Goal: Task Accomplishment & Management: Manage account settings

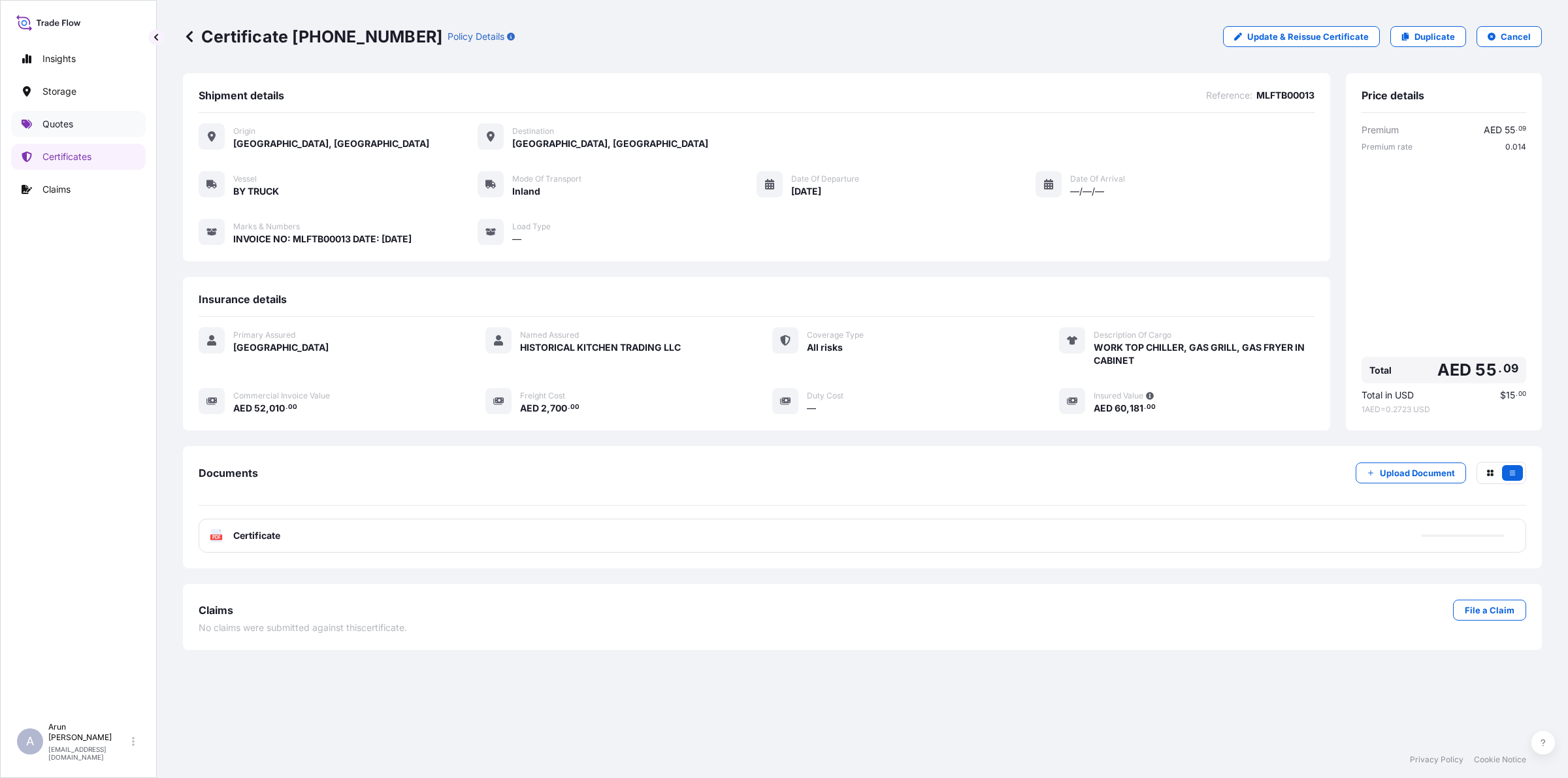
click at [49, 127] on p "Quotes" at bounding box center [57, 124] width 31 height 13
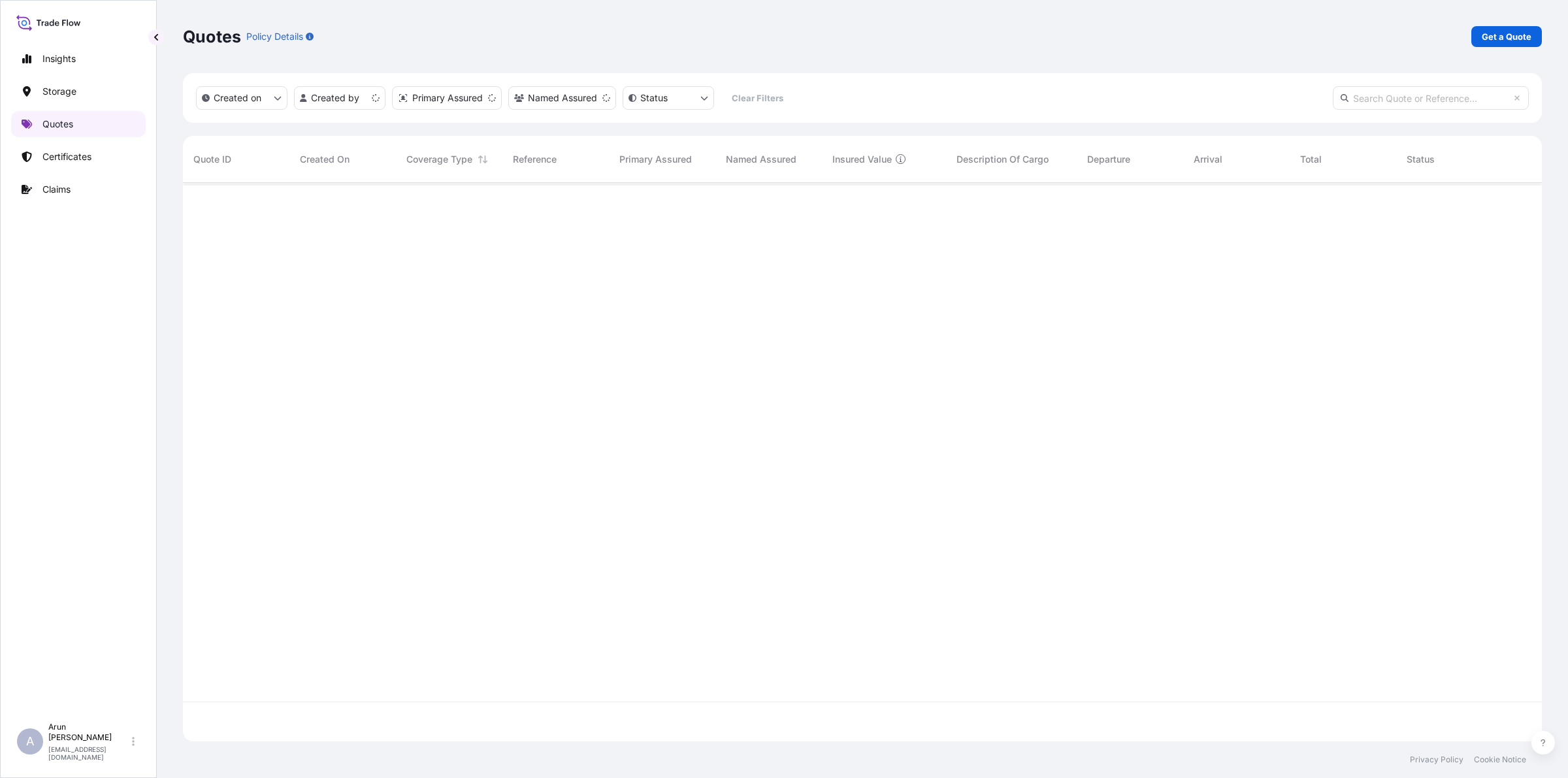
scroll to position [553, 1347]
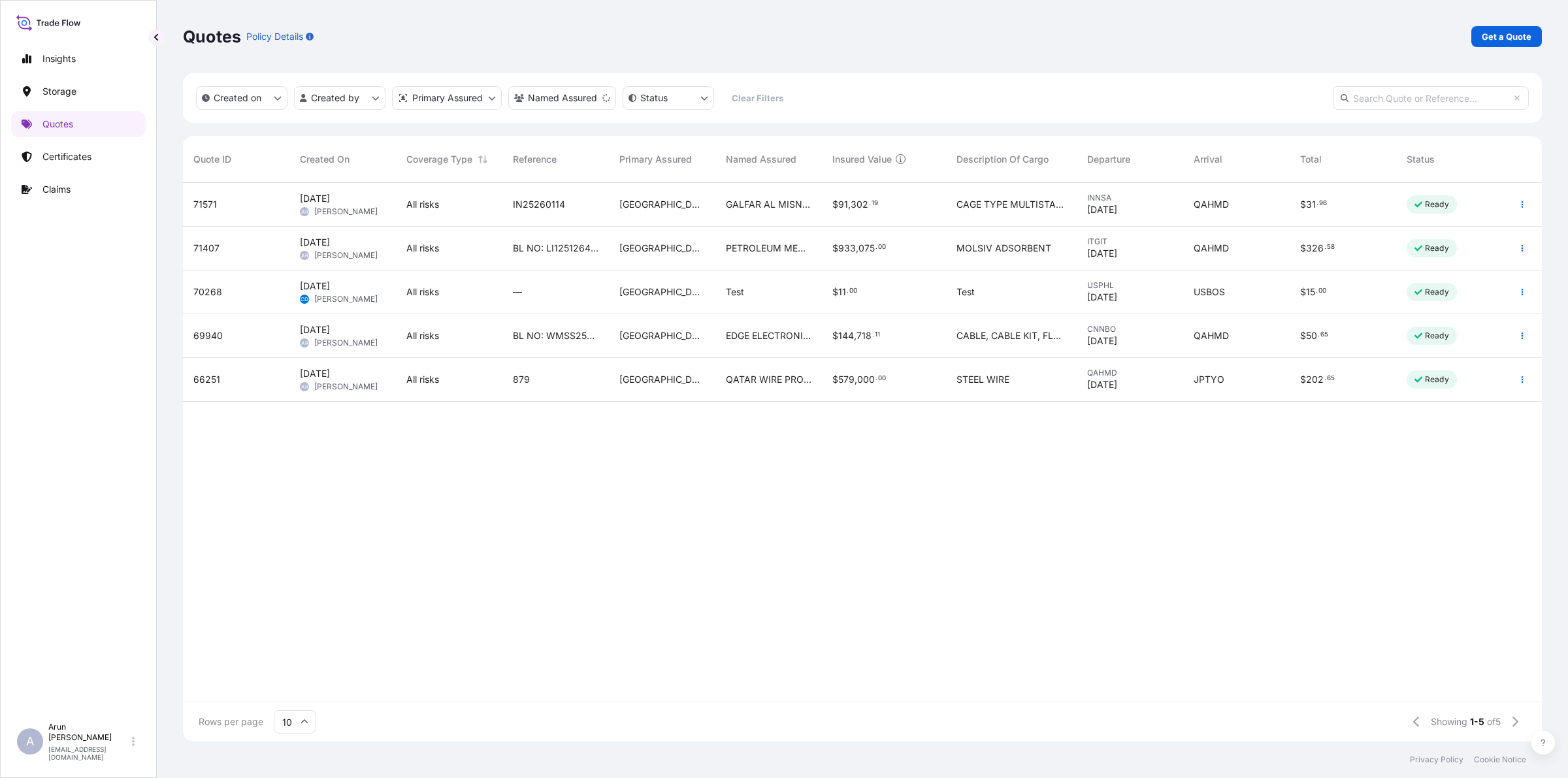
click at [557, 199] on span "IN25260114" at bounding box center [539, 205] width 53 height 13
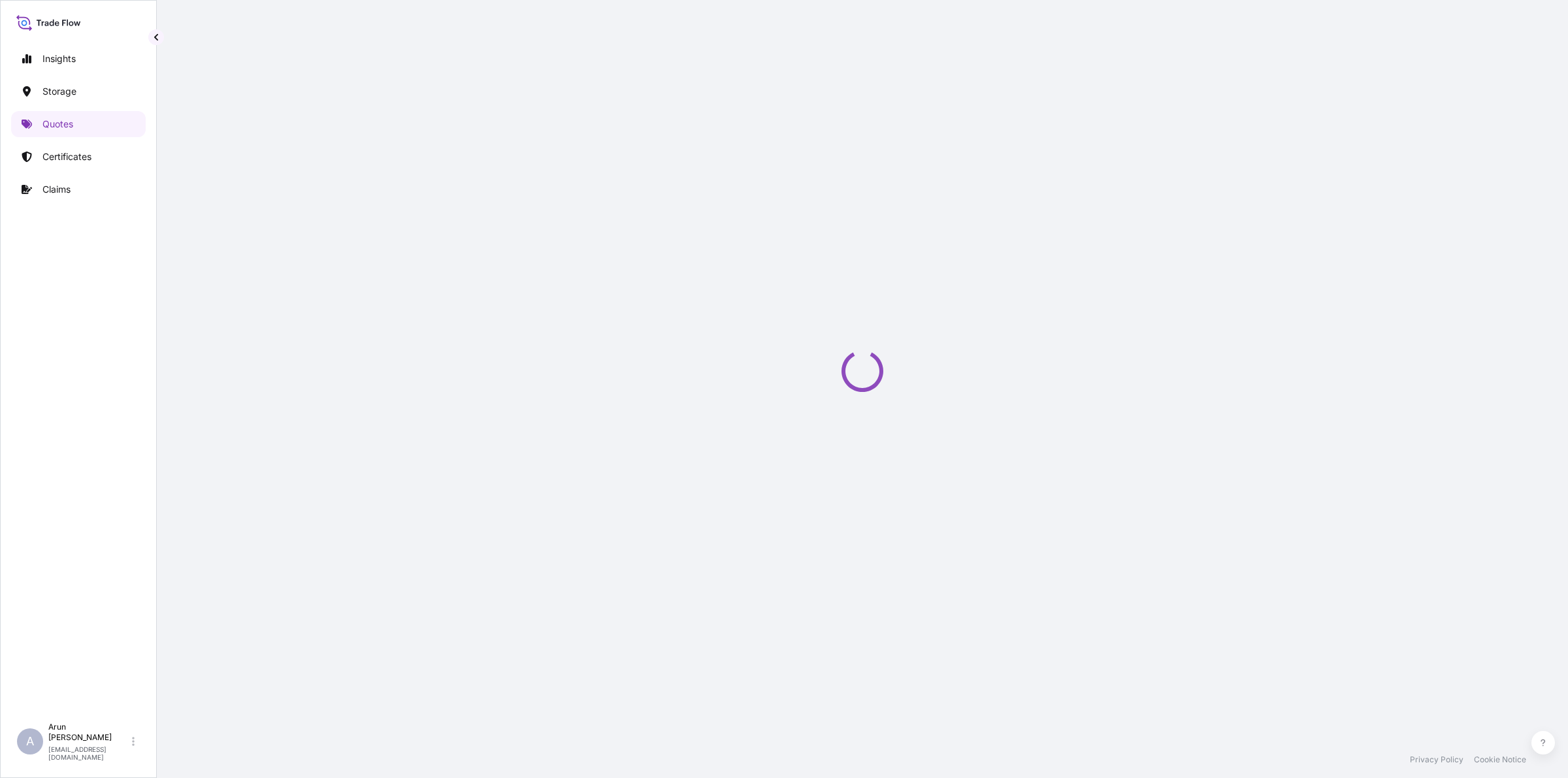
select select "Road / [GEOGRAPHIC_DATA]"
select select "Water"
select select "Road / [GEOGRAPHIC_DATA]"
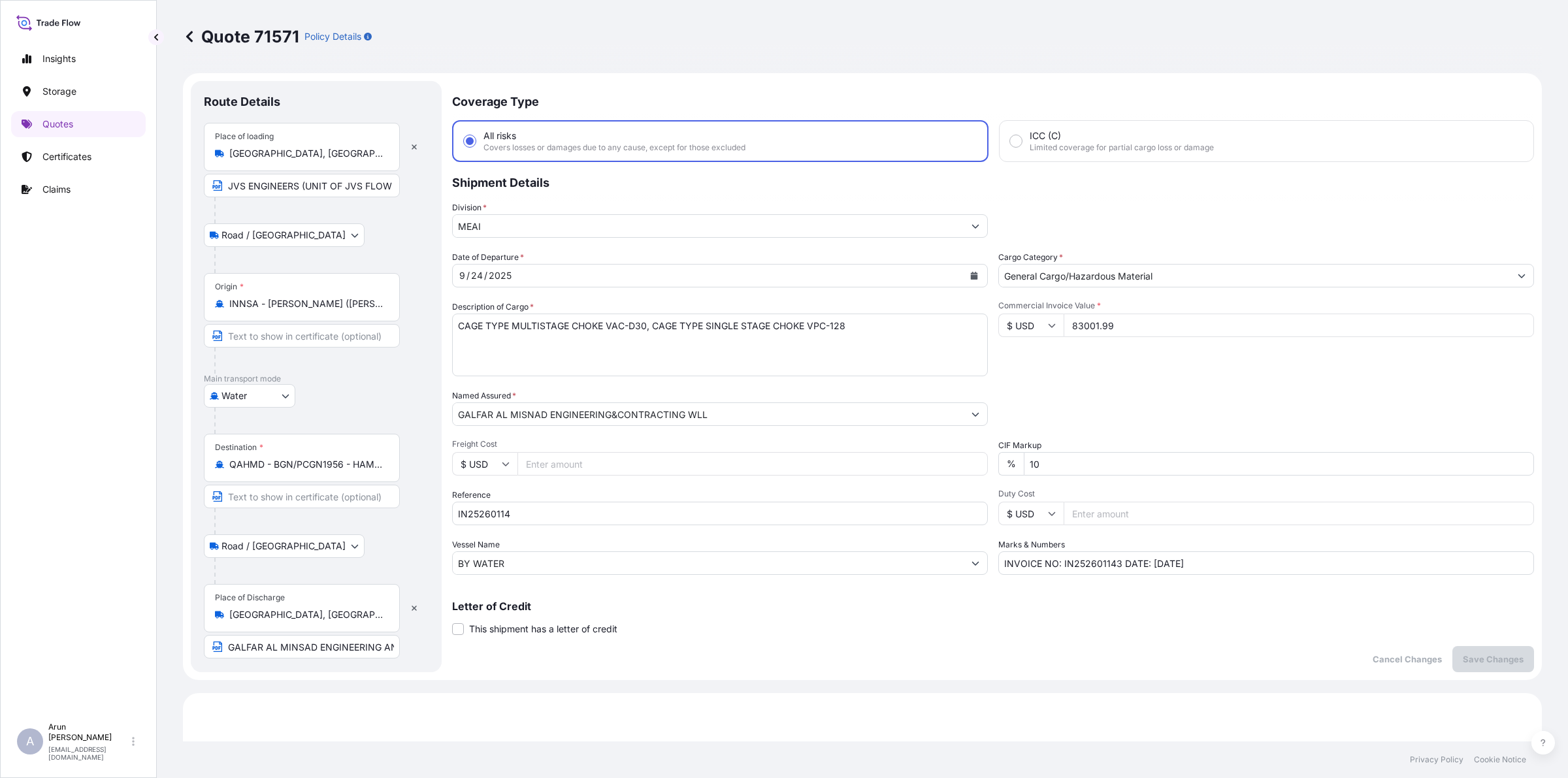
click at [971, 275] on icon "Calendar" at bounding box center [974, 276] width 8 height 8
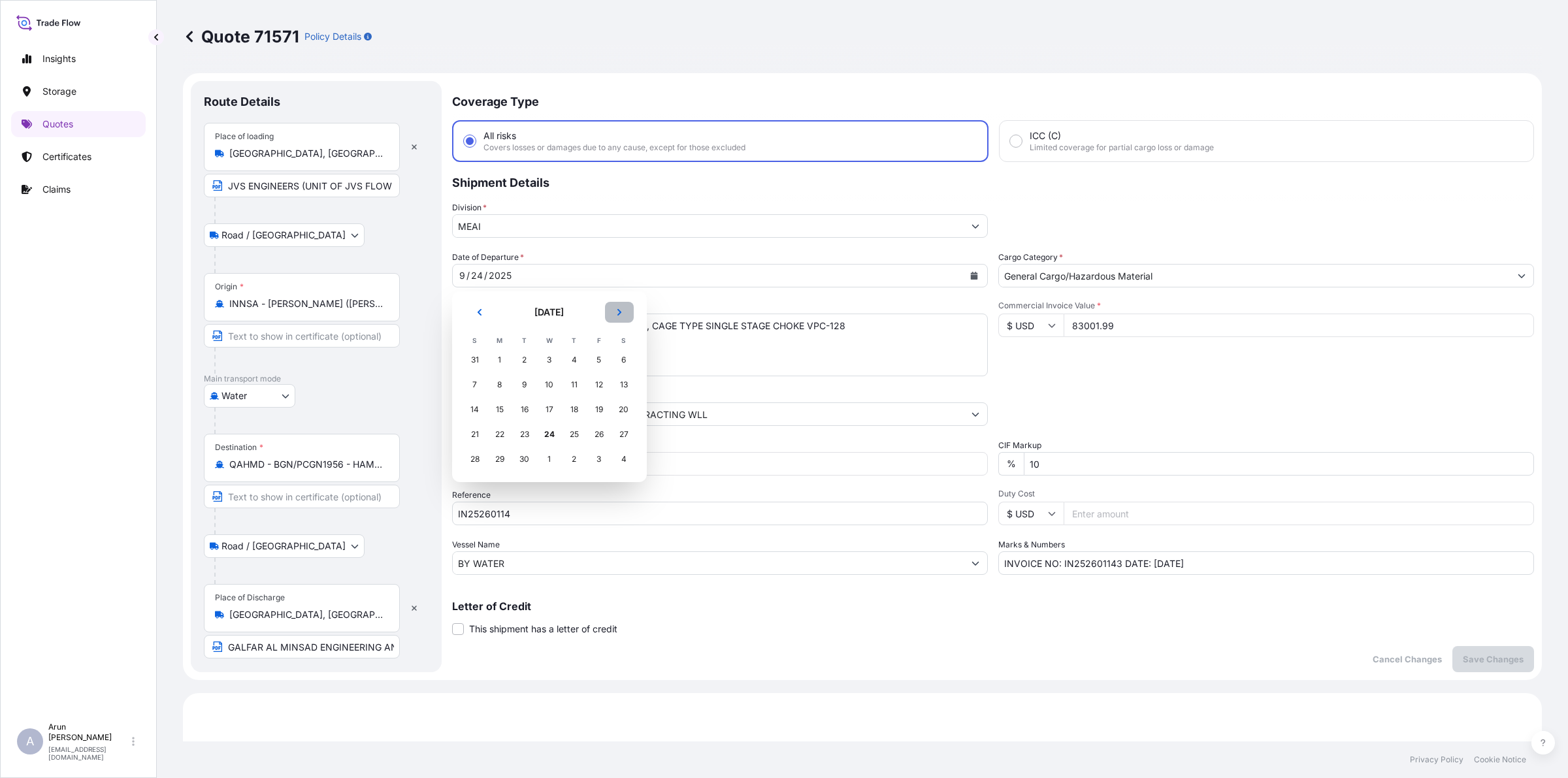
click at [619, 309] on icon "Next" at bounding box center [619, 312] width 8 height 8
click at [482, 380] on div "5" at bounding box center [475, 385] width 24 height 24
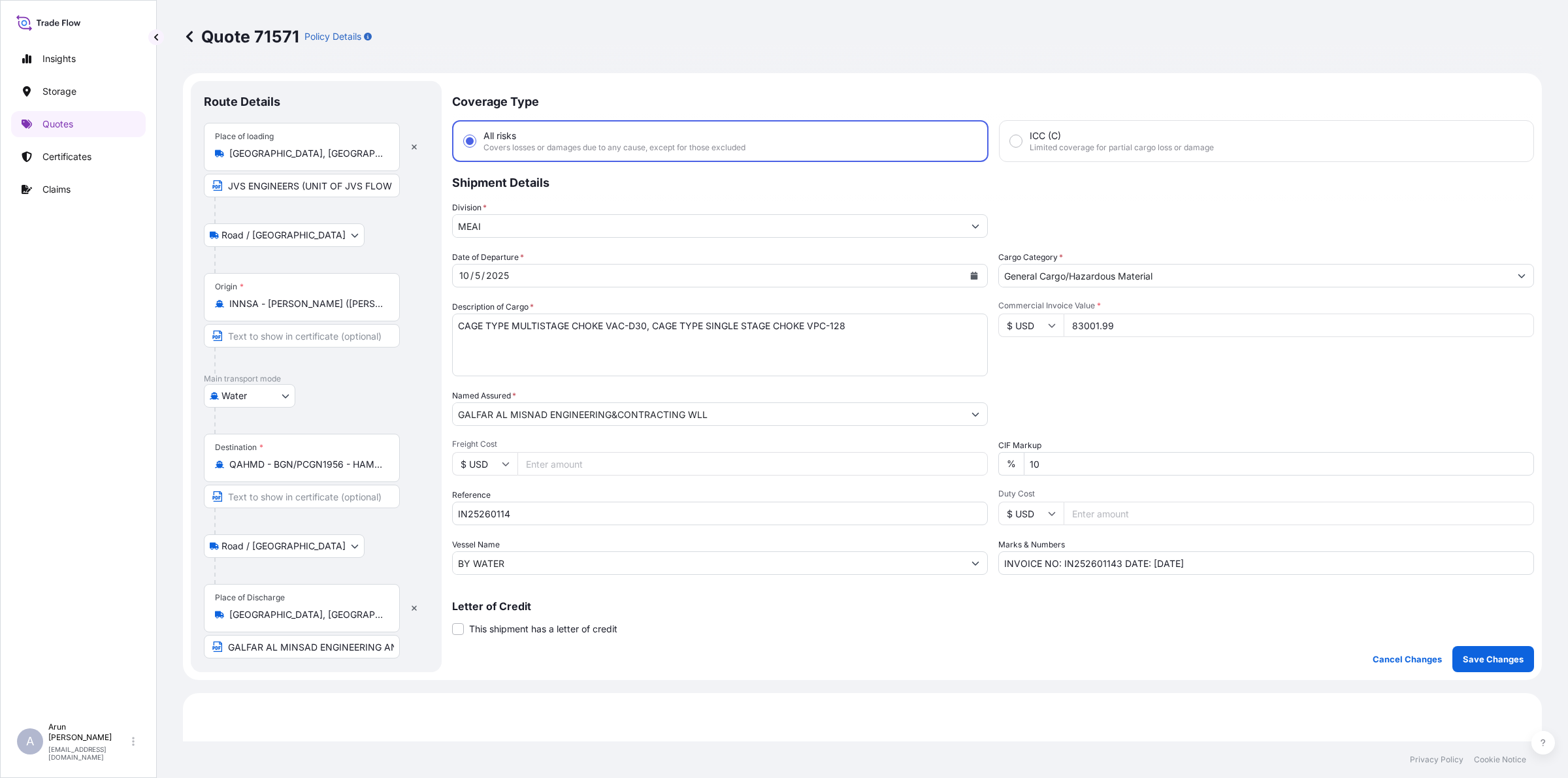
click at [580, 468] on input "Freight Cost" at bounding box center [753, 463] width 471 height 24
click at [601, 461] on input "Freight Cost" at bounding box center [753, 463] width 471 height 24
type input "800"
click at [557, 513] on input "IN25260114" at bounding box center [720, 513] width 536 height 24
click at [1496, 655] on p "Save Changes" at bounding box center [1493, 659] width 60 height 13
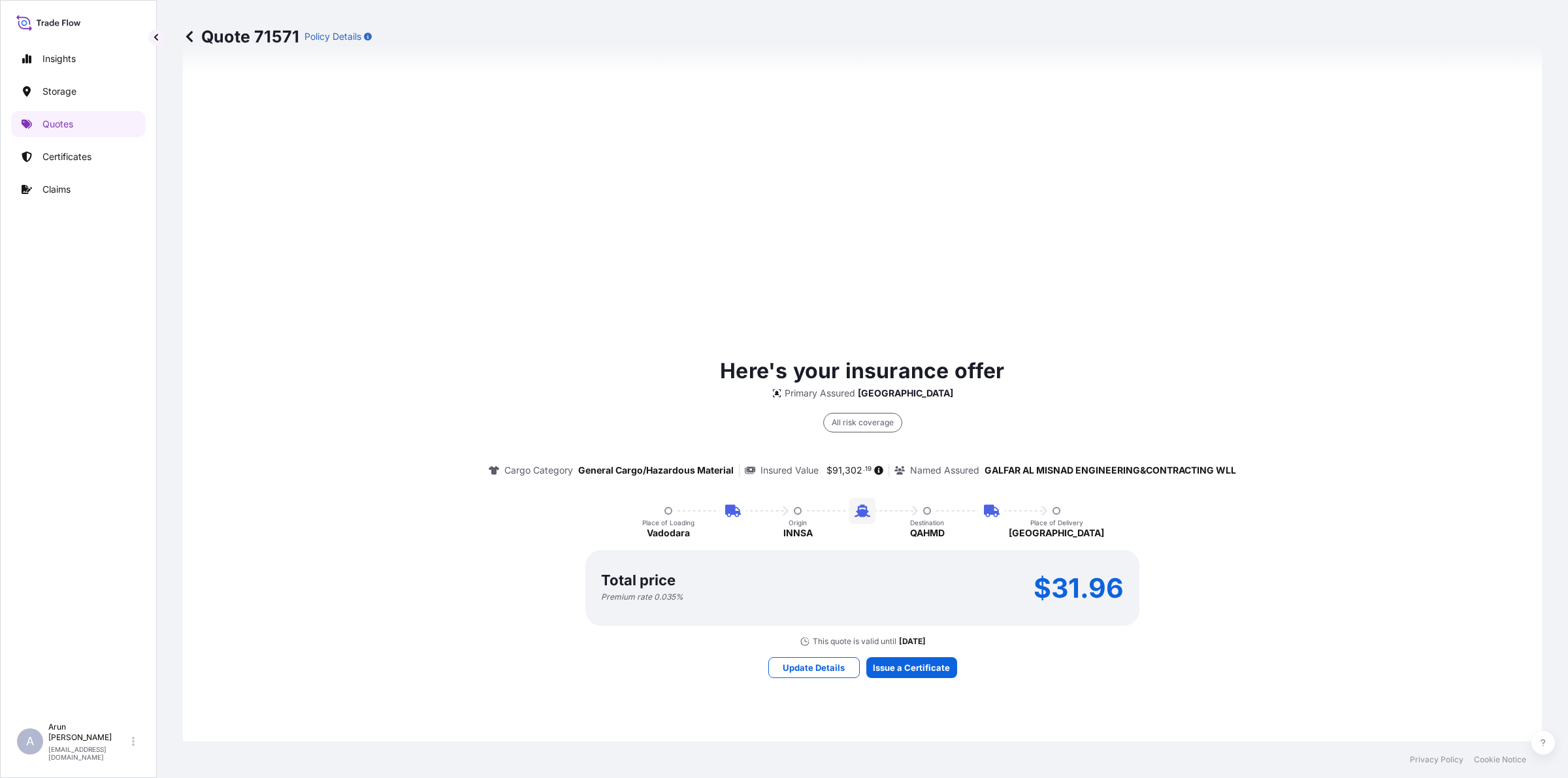
select select "Road / [GEOGRAPHIC_DATA]"
select select "Water"
select select "Road / [GEOGRAPHIC_DATA]"
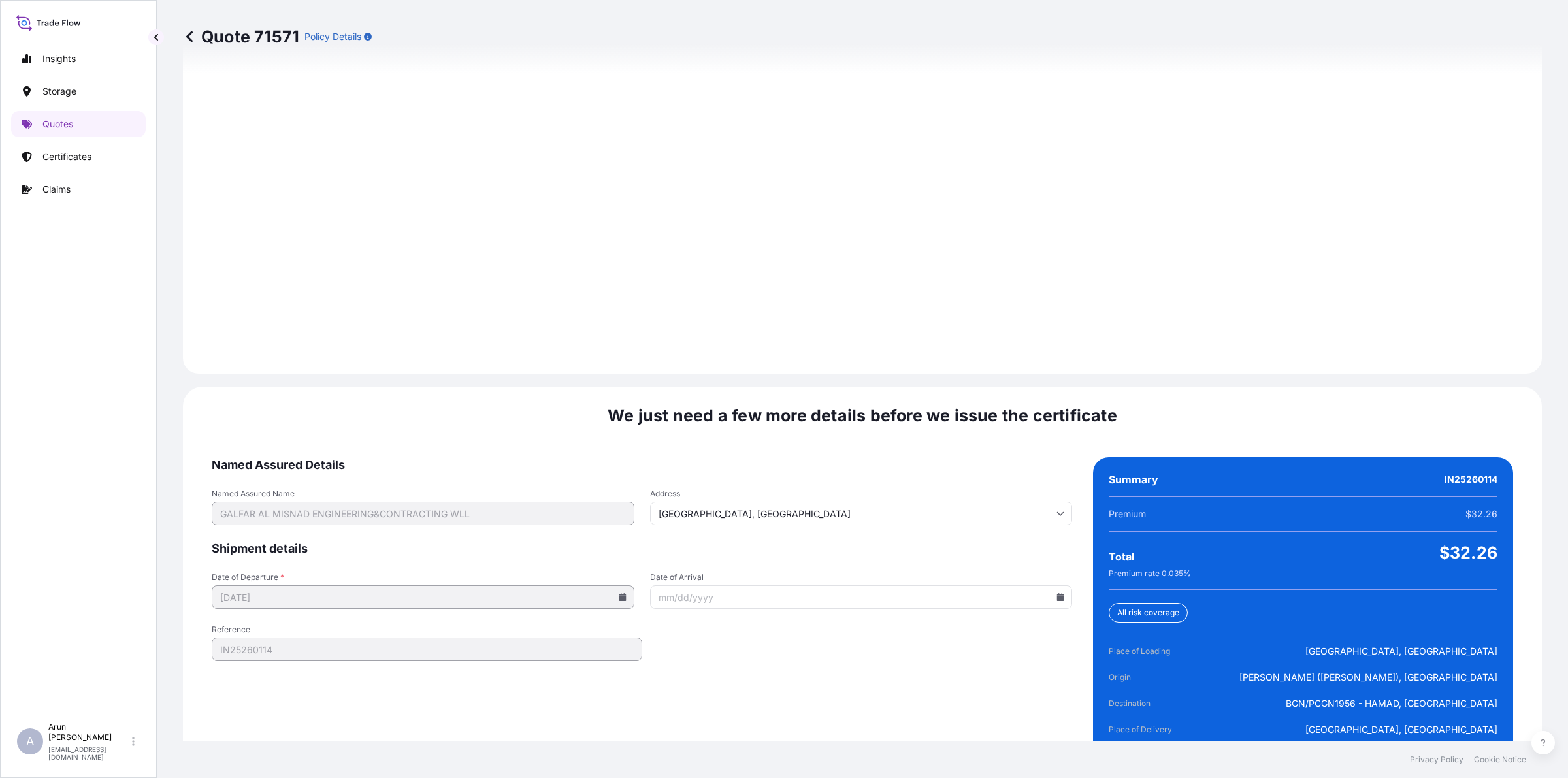
scroll to position [1805, 0]
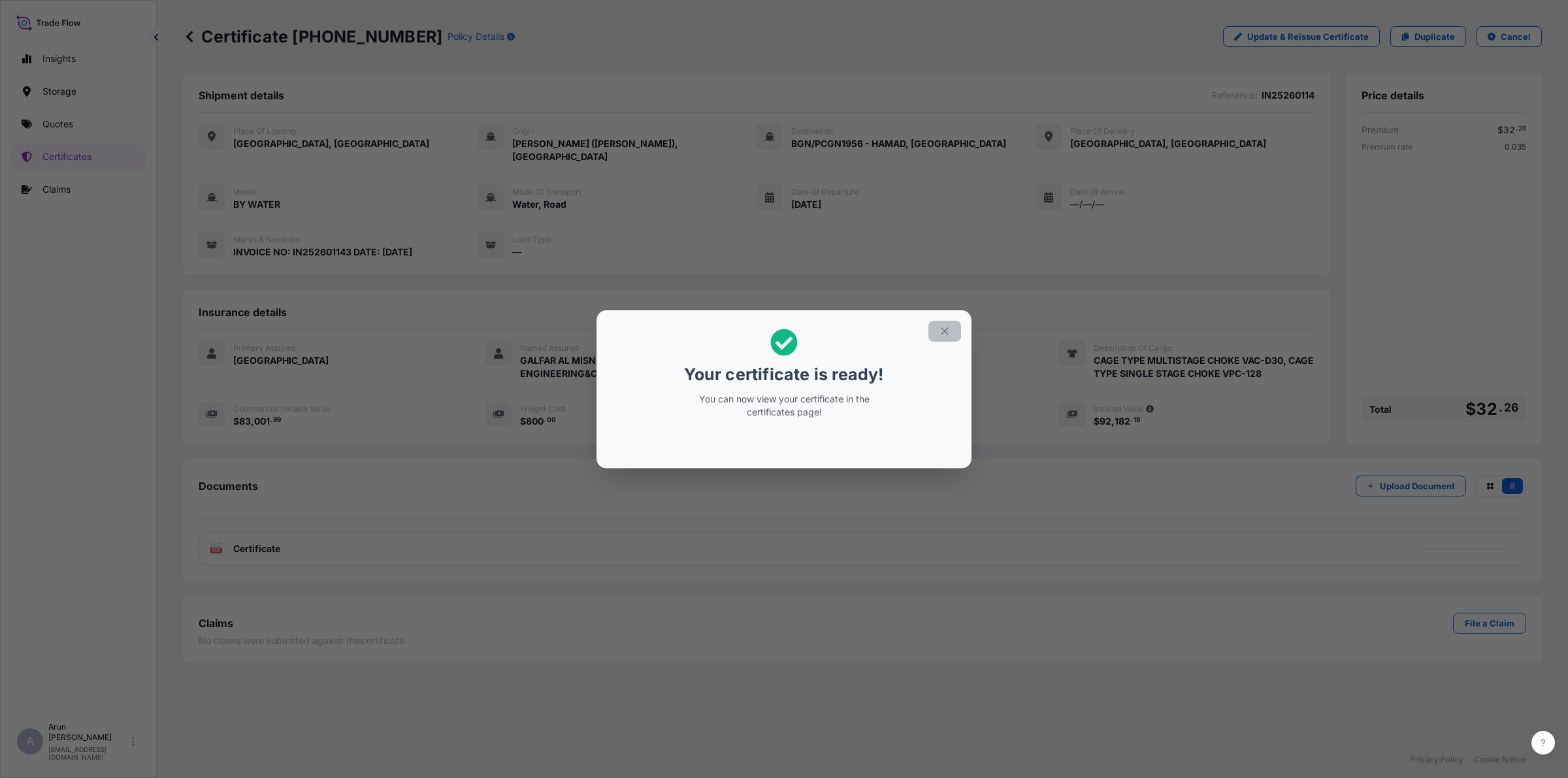
click at [948, 337] on icon "button" at bounding box center [945, 331] width 11 height 11
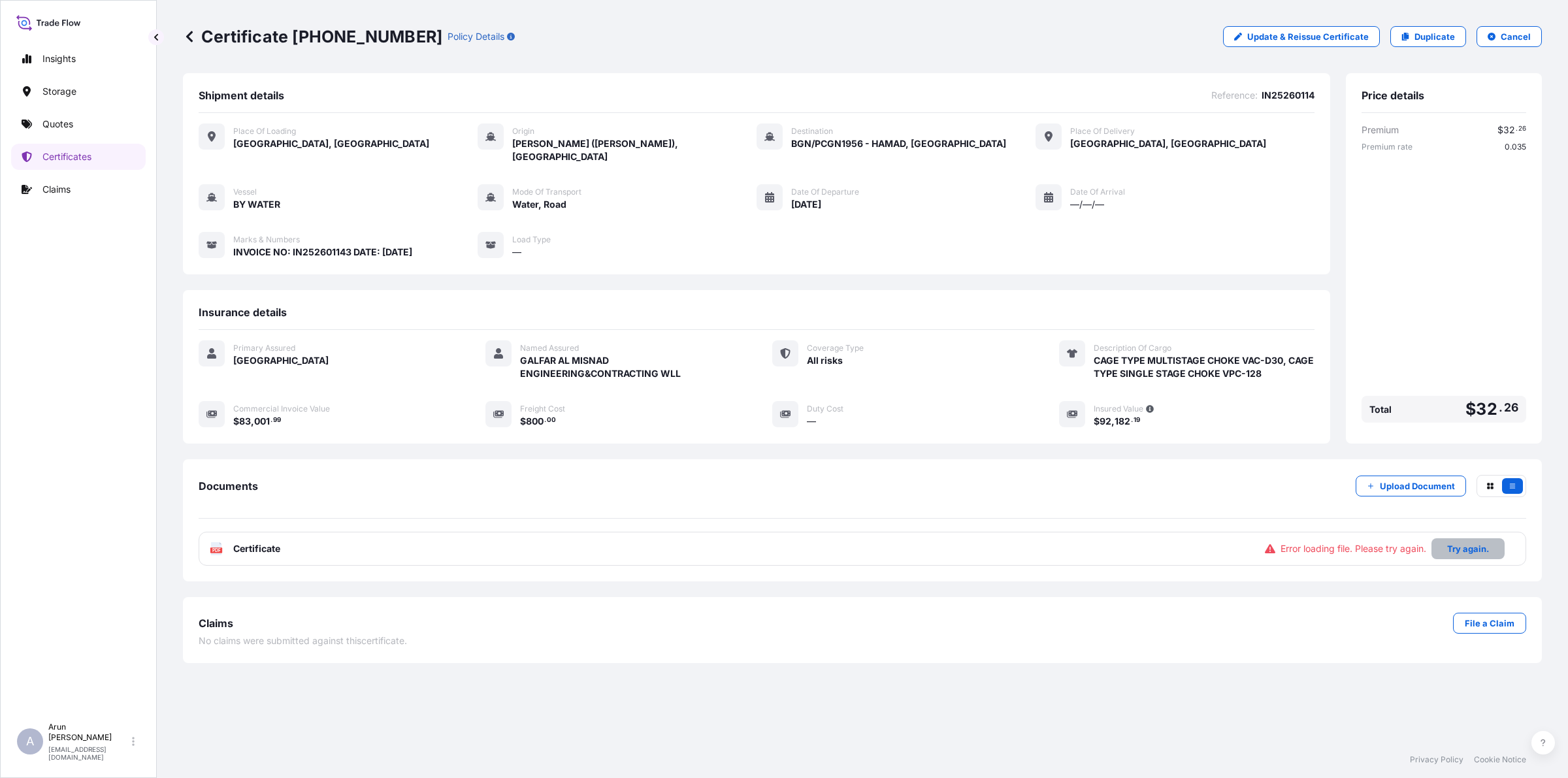
click at [1482, 543] on p "Try again." at bounding box center [1468, 549] width 42 height 13
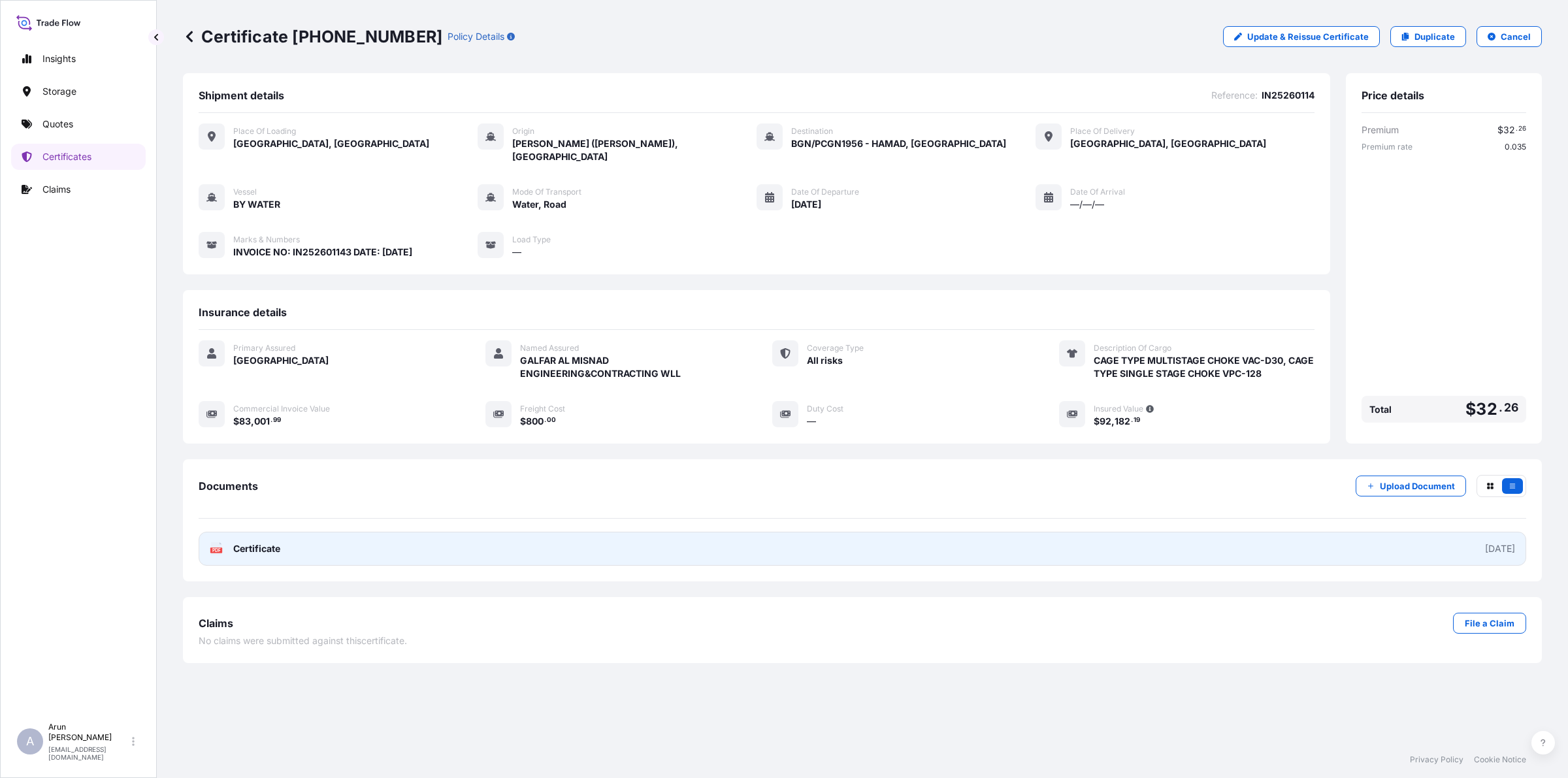
click at [543, 532] on link "PDF Certificate [DATE]" at bounding box center [862, 549] width 1328 height 34
